Goal: Check status: Check status

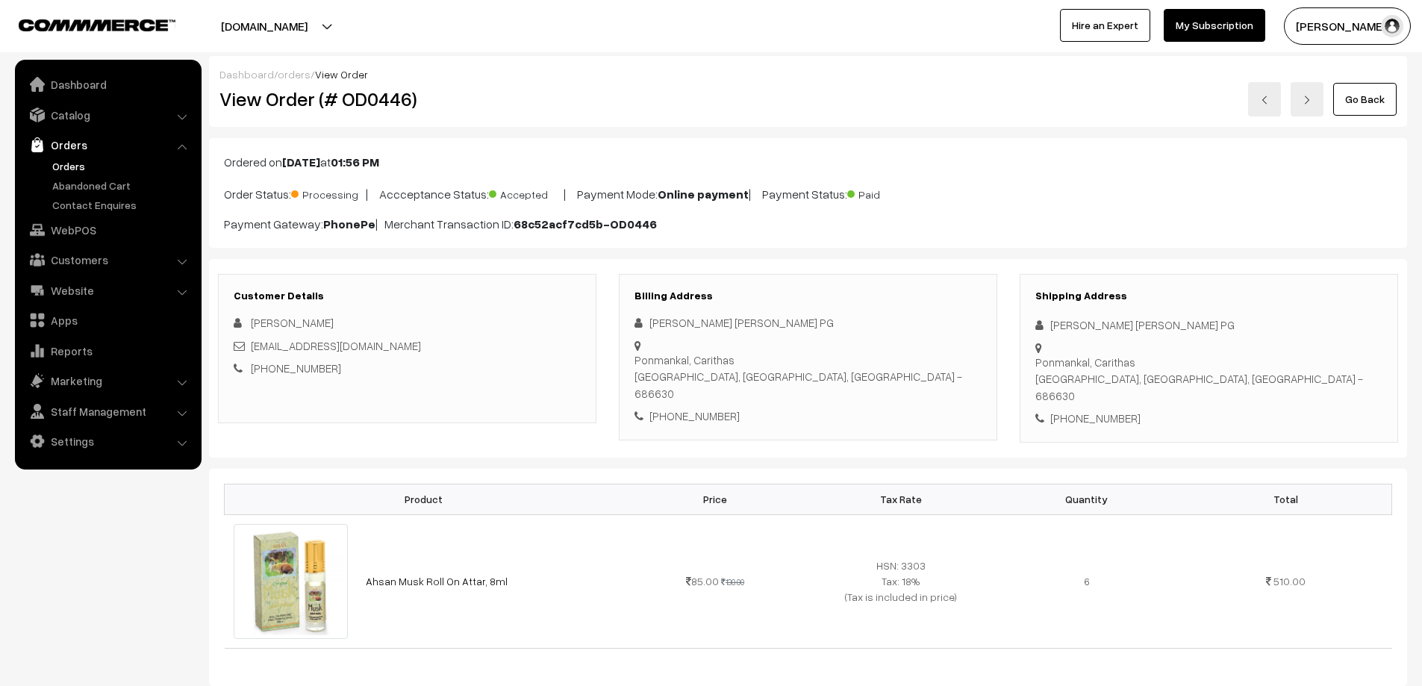
click at [78, 162] on link "Orders" at bounding box center [123, 166] width 148 height 16
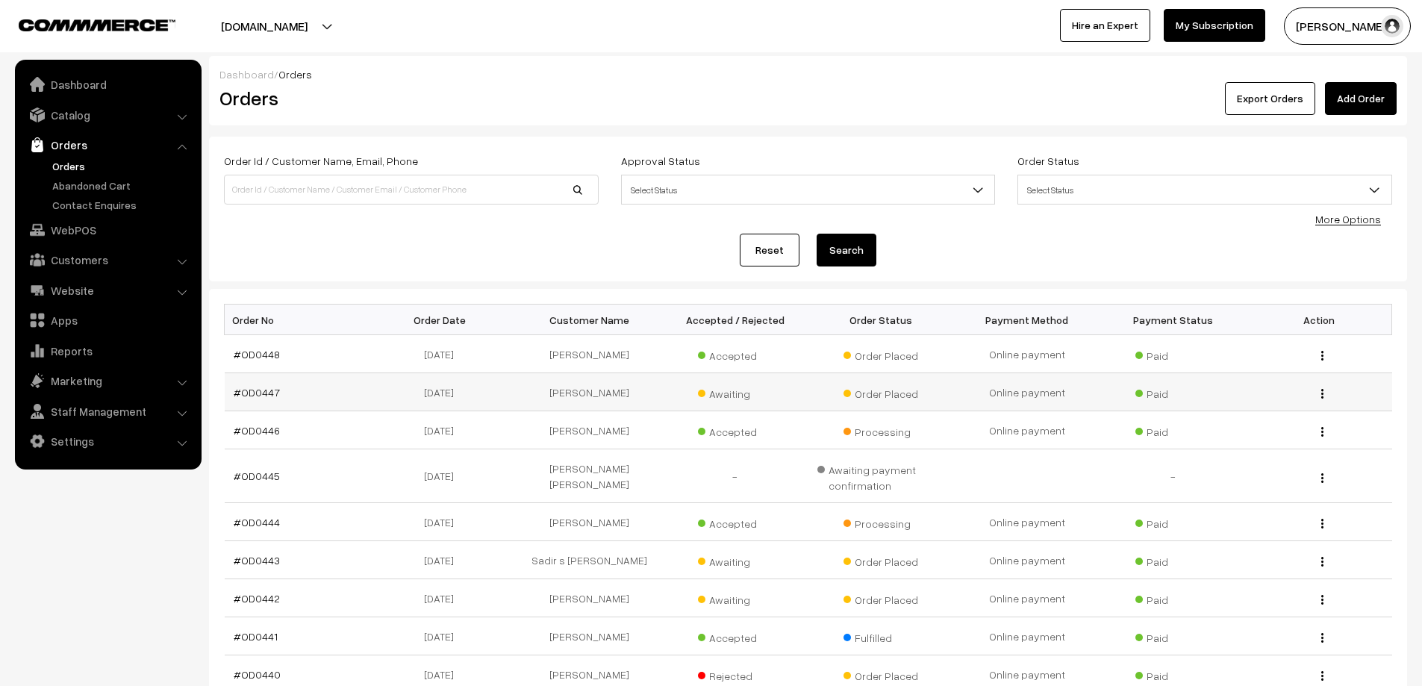
click at [246, 399] on td "#OD0447" at bounding box center [298, 392] width 146 height 38
click at [241, 394] on link "#OD0447" at bounding box center [257, 392] width 46 height 13
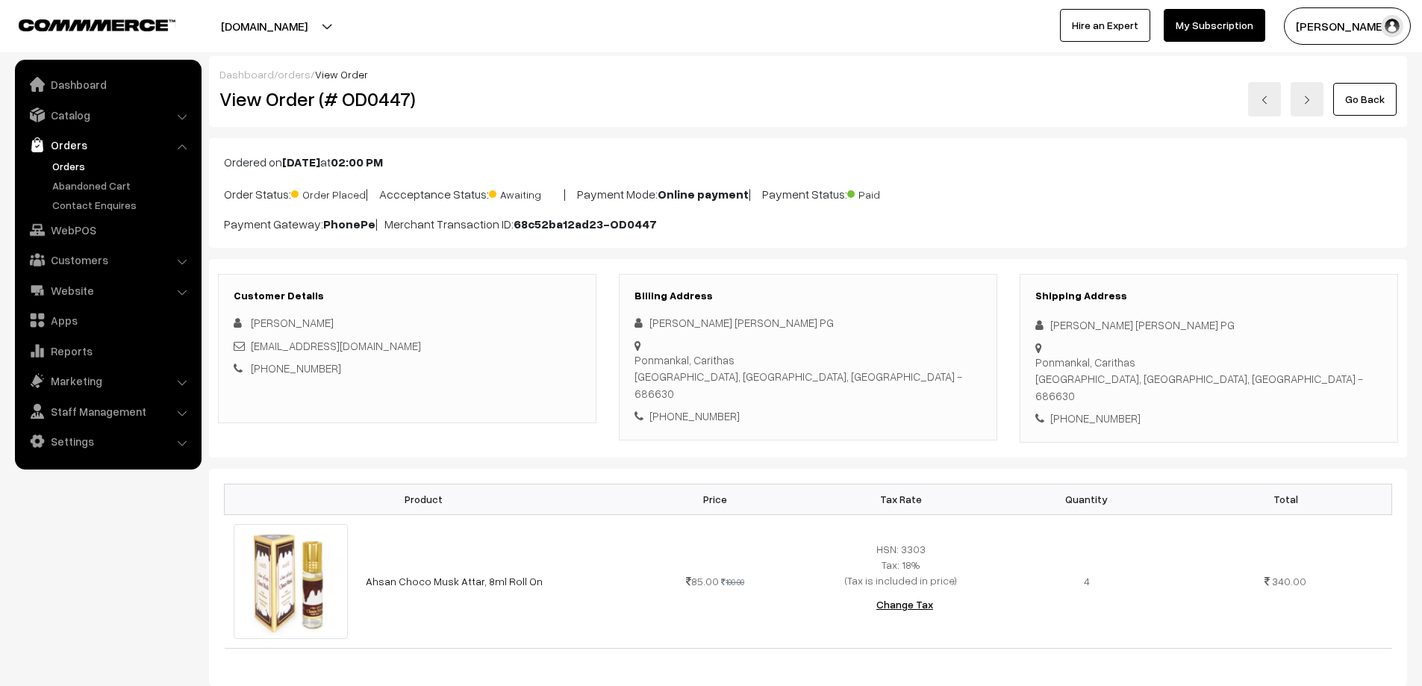
click at [68, 165] on link "Orders" at bounding box center [123, 166] width 148 height 16
